Goal: Browse casually: Explore the website without a specific task or goal

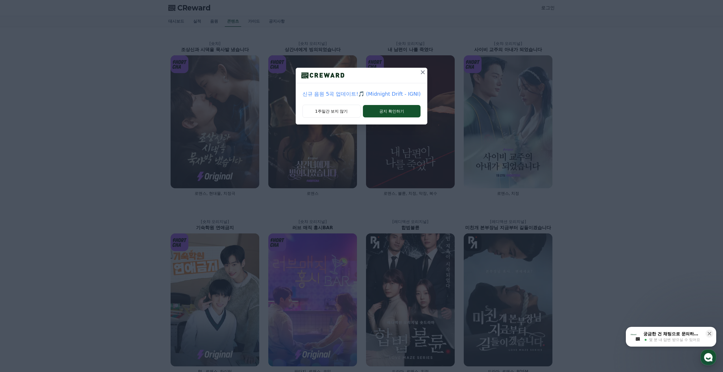
click at [420, 72] on icon at bounding box center [423, 72] width 7 height 7
click at [412, 75] on icon at bounding box center [414, 72] width 7 height 7
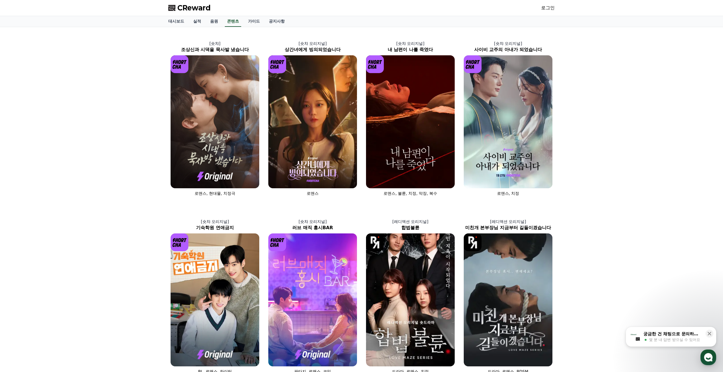
click at [656, 140] on div "[숏챠] 조상신과 시댁을 묵사발 냈습니다 로맨스, 현대물, 치정극 [숏챠 오리지널] 상간녀에게 빙의되었습니다 로맨스 [숏챠 오리지널] 내 남편…" at bounding box center [361, 293] width 723 height 533
click at [655, 141] on div "[숏챠] 조상신과 시댁을 묵사발 냈습니다 로맨스, 현대물, 치정극 [숏챠 오리지널] 상간녀에게 빙의되었습니다 로맨스 [숏챠 오리지널] 내 남편…" at bounding box center [361, 293] width 723 height 533
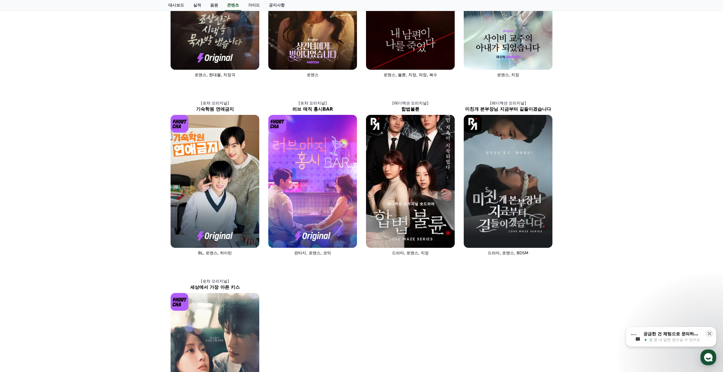
scroll to position [133, 0]
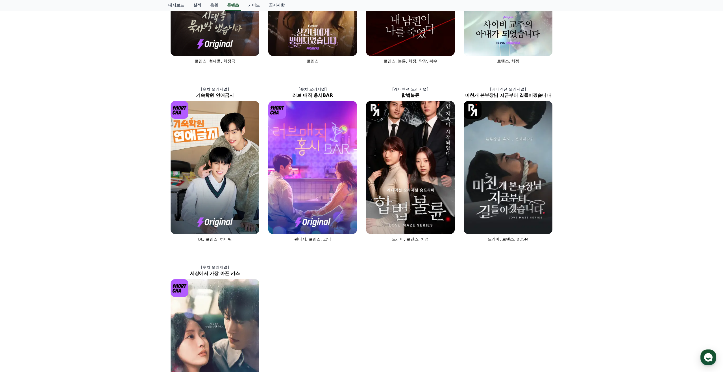
click at [658, 143] on div "[숏챠] 조상신과 시댁을 묵사발 냈습니다 로맨스, 현대물, 치정극 [숏챠 오리지널] 상간녀에게 빙의되었습니다 로맨스 [숏챠 오리지널] 내 남편…" at bounding box center [361, 161] width 723 height 533
drag, startPoint x: 467, startPoint y: 346, endPoint x: 464, endPoint y: 345, distance: 3.3
click at [467, 346] on div "[숏챠] 조상신과 시댁을 묵사발 냈습니다 로맨스, 현대물, 치정극 [숏챠 오리지널] 상간녀에게 빙의되었습니다 로맨스 [숏챠 오리지널] 내 남편…" at bounding box center [361, 161] width 391 height 528
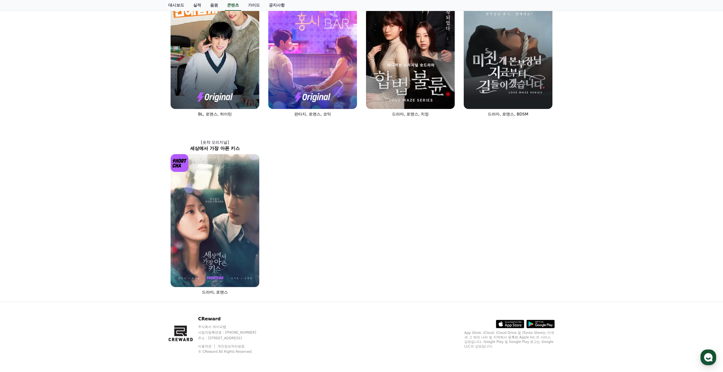
drag, startPoint x: 452, startPoint y: 342, endPoint x: 436, endPoint y: 344, distance: 15.6
click at [452, 344] on div "CReward 주식회사 와이피랩 사업자등록번호 : 655-81-03655 주소 : 경기도 김포시 양촌읍 양곡로 495, 3층 305-비이16호…" at bounding box center [362, 337] width 396 height 70
click at [606, 242] on div "[숏챠] 조상신과 시댁을 묵사발 냈습니다 로맨스, 현대물, 치정극 [숏챠 오리지널] 상간녀에게 빙의되었습니다 로맨스 [숏챠 오리지널] 내 남편…" at bounding box center [361, 35] width 723 height 533
click at [651, 243] on div "[숏챠] 조상신과 시댁을 묵사발 냈습니다 로맨스, 현대물, 치정극 [숏챠 오리지널] 상간녀에게 빙의되었습니다 로맨스 [숏챠 오리지널] 내 남편…" at bounding box center [361, 35] width 723 height 533
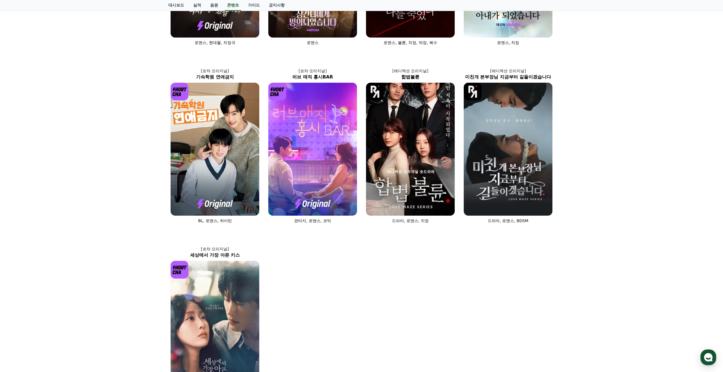
scroll to position [0, 0]
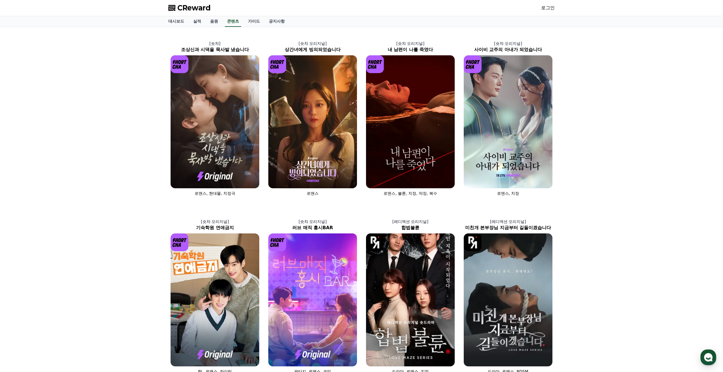
click at [185, 4] on span "CReward" at bounding box center [193, 7] width 33 height 9
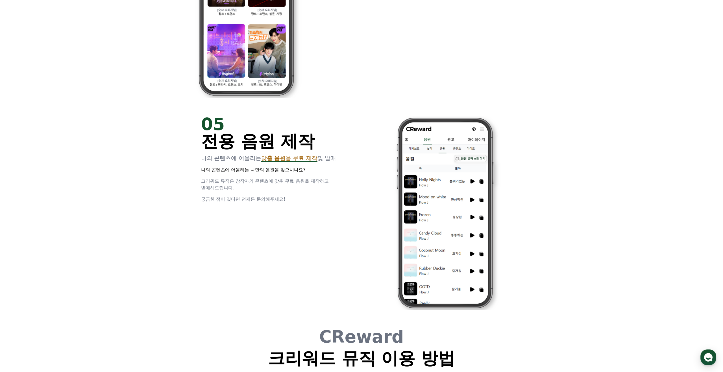
scroll to position [1531, 0]
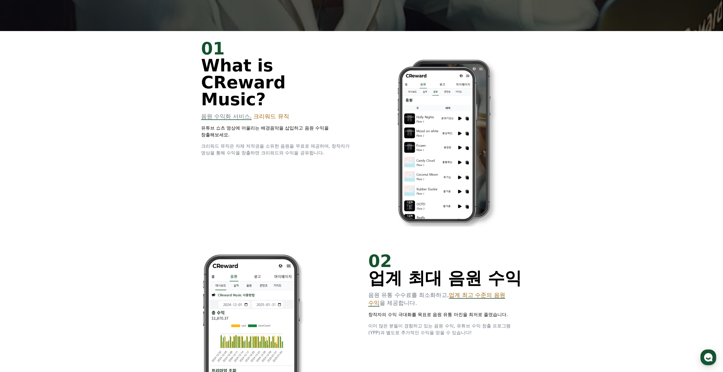
scroll to position [0, 0]
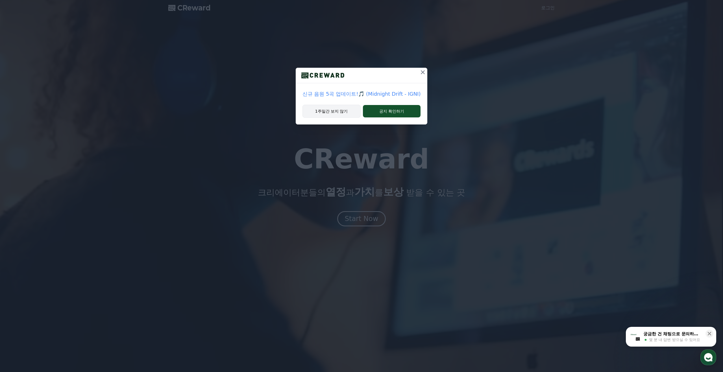
click at [338, 114] on button "1주일간 보지 않기" at bounding box center [332, 111] width 58 height 13
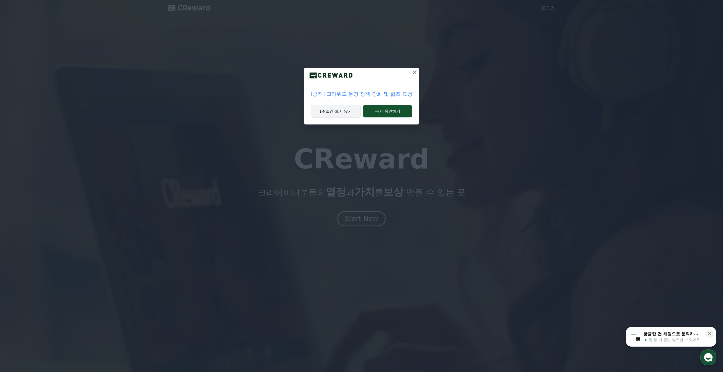
click at [340, 112] on button "1주일간 보지 않기" at bounding box center [336, 111] width 50 height 13
